Goal: Information Seeking & Learning: Learn about a topic

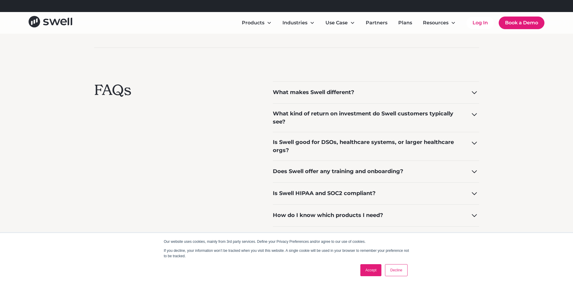
scroll to position [241, 0]
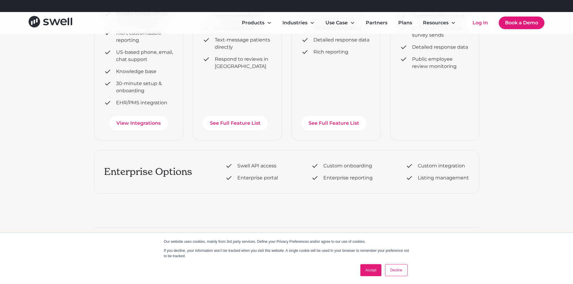
click at [408, 17] on div "Products Online Reputation Management Patient Experience Insights Employee Expe…" at bounding box center [286, 23] width 573 height 22
click at [408, 20] on link "Plans" at bounding box center [404, 23] width 23 height 12
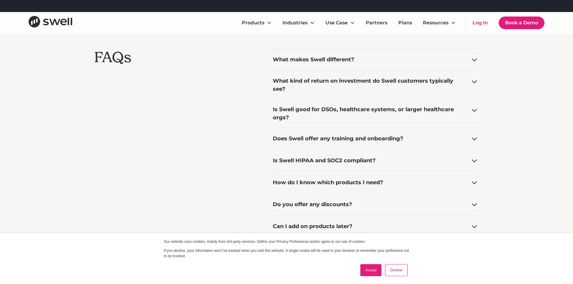
scroll to position [451, 0]
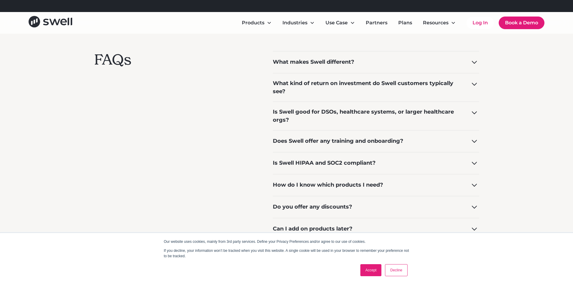
click at [348, 61] on div "What makes Swell different?" at bounding box center [314, 62] width 82 height 8
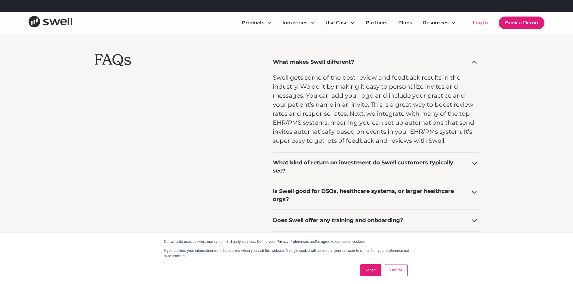
click at [349, 65] on div "What makes Swell different?" at bounding box center [314, 62] width 82 height 8
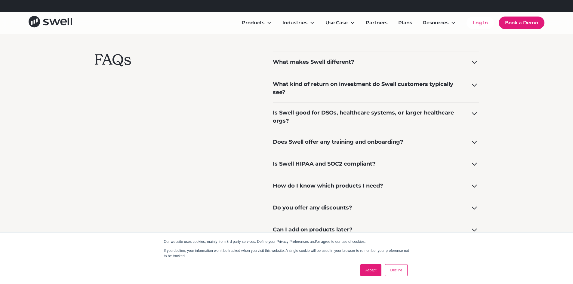
click at [365, 101] on div "What kind of return on investment do Swell customers typically see?" at bounding box center [376, 88] width 206 height 29
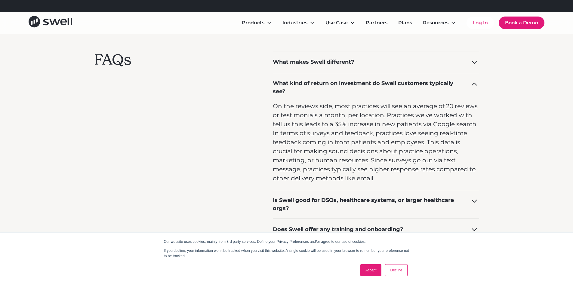
click at [365, 101] on div "What kind of return on investment do Swell customers typically see?" at bounding box center [376, 87] width 206 height 29
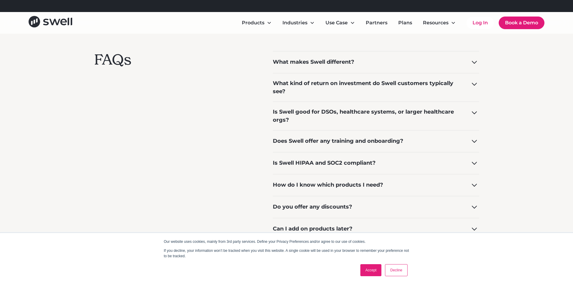
click at [364, 124] on div "Is Swell good for DSOs, healthcare systems, or larger healthcare orgs?" at bounding box center [376, 116] width 206 height 29
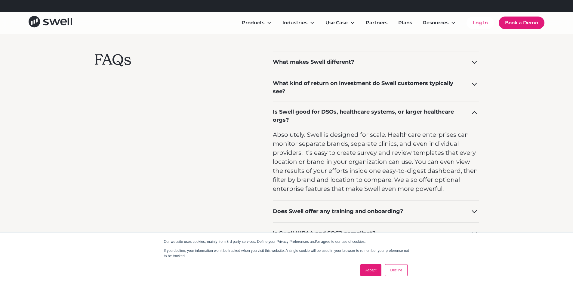
click at [364, 124] on div "Is Swell good for DSOs, healthcare systems, or larger healthcare orgs?" at bounding box center [376, 116] width 206 height 29
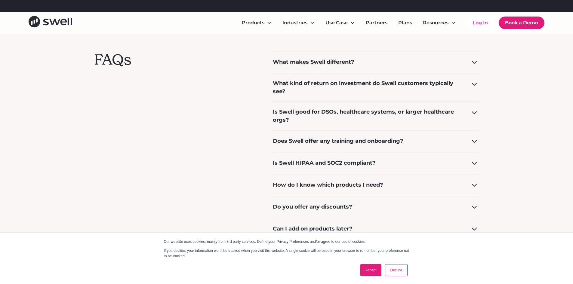
click at [373, 141] on div "Does Swell offer any training and onboarding?" at bounding box center [338, 141] width 131 height 8
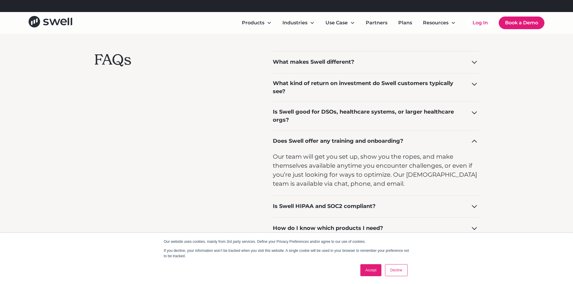
click at [375, 139] on div "Does Swell offer any training and onboarding?" at bounding box center [338, 141] width 131 height 8
